Goal: Information Seeking & Learning: Learn about a topic

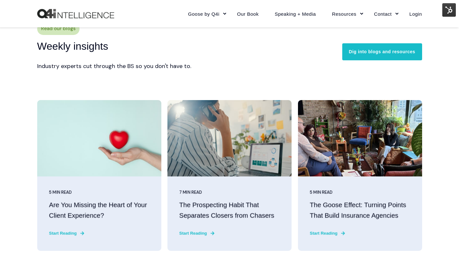
scroll to position [1565, 0]
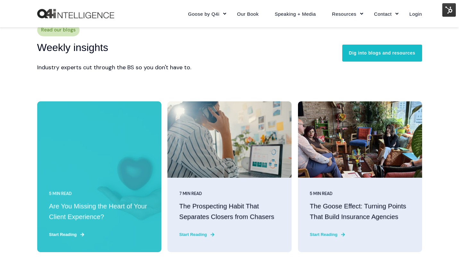
click at [92, 210] on "Are You Missing the Heart of Your Client Experience?" at bounding box center [99, 212] width 100 height 21
